Goal: Task Accomplishment & Management: Use online tool/utility

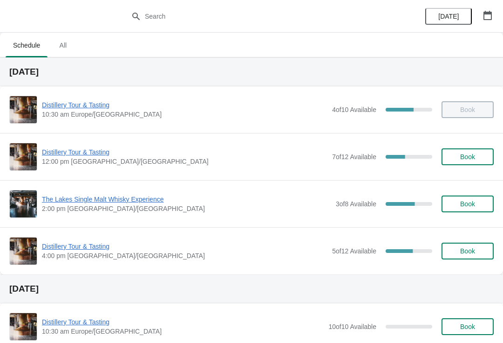
click at [473, 153] on span "Book" at bounding box center [468, 156] width 15 height 7
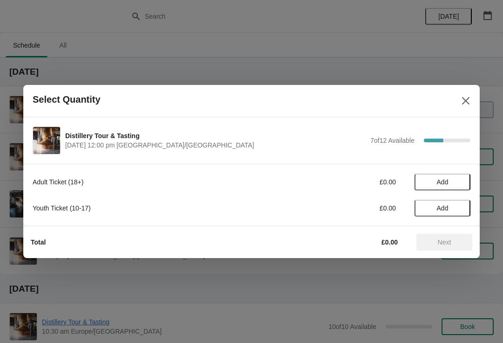
click at [444, 182] on span "Add" at bounding box center [443, 181] width 12 height 7
click at [462, 177] on icon at bounding box center [459, 182] width 10 height 10
click at [448, 244] on span "Next" at bounding box center [445, 241] width 14 height 7
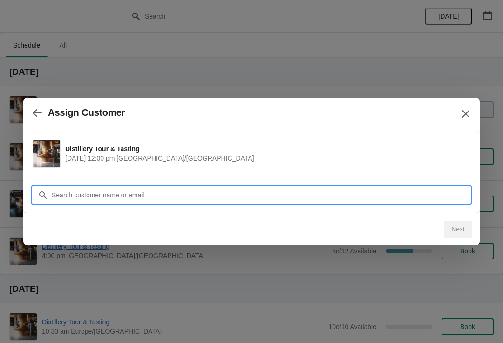
click at [257, 196] on input "Customer" at bounding box center [261, 194] width 420 height 17
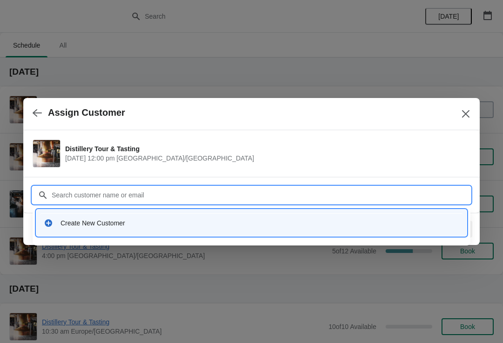
click at [139, 226] on div "Create New Customer" at bounding box center [260, 222] width 399 height 9
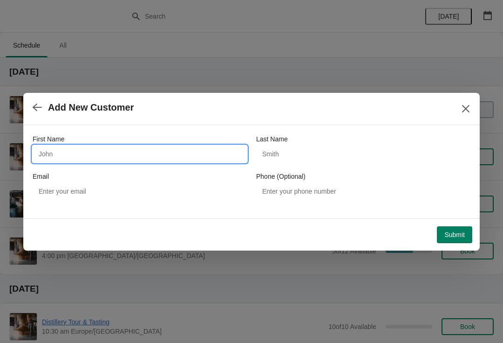
click at [108, 150] on input "First Name" at bounding box center [140, 153] width 214 height 17
type input "[PERSON_NAME]"
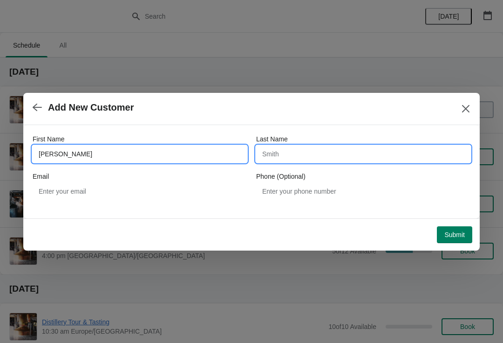
click at [310, 155] on input "Last Name" at bounding box center [363, 153] width 214 height 17
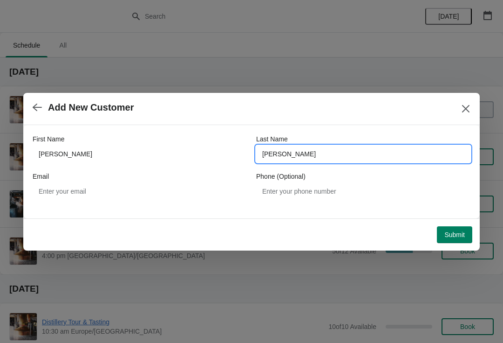
type input "[PERSON_NAME]"
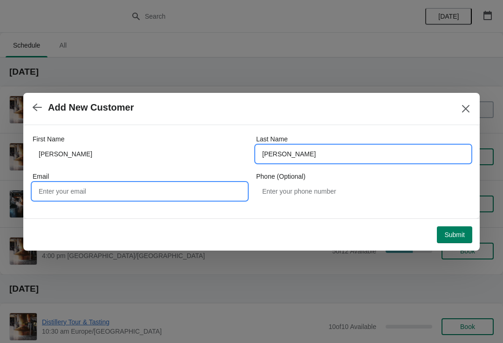
click at [58, 198] on input "Email" at bounding box center [140, 191] width 214 height 17
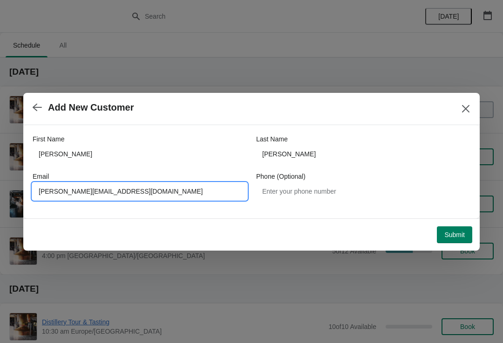
type input "[PERSON_NAME][EMAIL_ADDRESS][DOMAIN_NAME]"
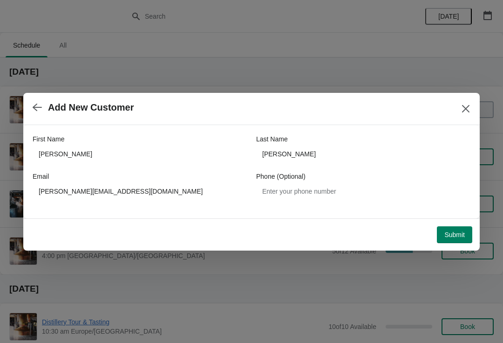
click at [450, 236] on span "Submit" at bounding box center [455, 234] width 21 height 7
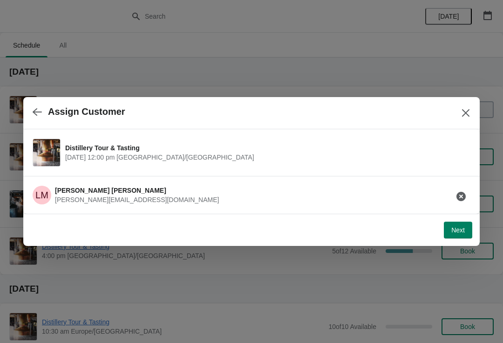
click at [452, 229] on span "Next" at bounding box center [459, 229] width 14 height 7
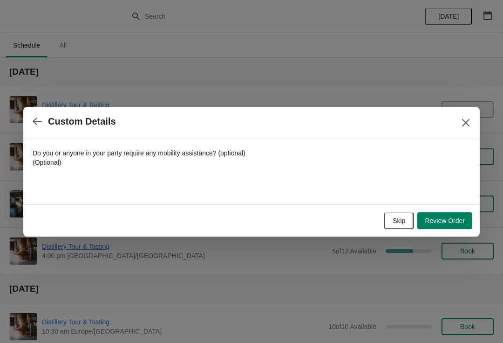
click at [393, 223] on span "Skip" at bounding box center [399, 220] width 13 height 7
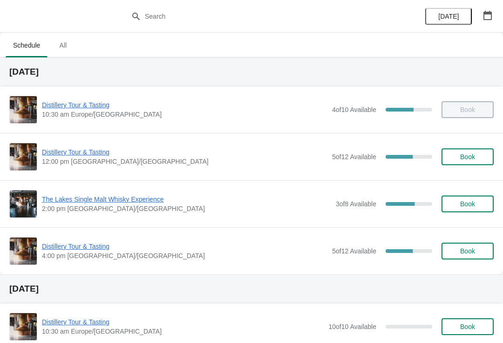
click at [69, 153] on span "Distillery Tour & Tasting" at bounding box center [185, 151] width 286 height 9
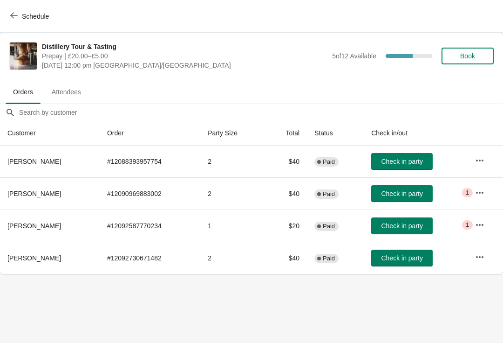
click at [397, 255] on span "Check in party" at bounding box center [401, 257] width 41 height 7
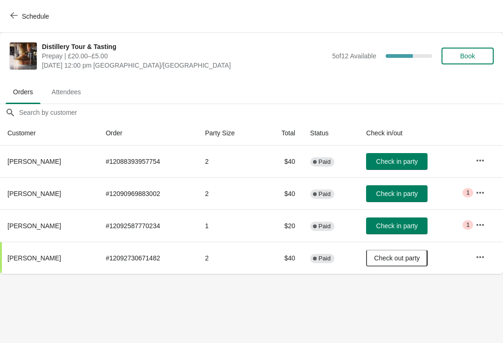
click at [403, 154] on button "Check in party" at bounding box center [397, 161] width 62 height 17
